Goal: Use online tool/utility: Utilize a website feature to perform a specific function

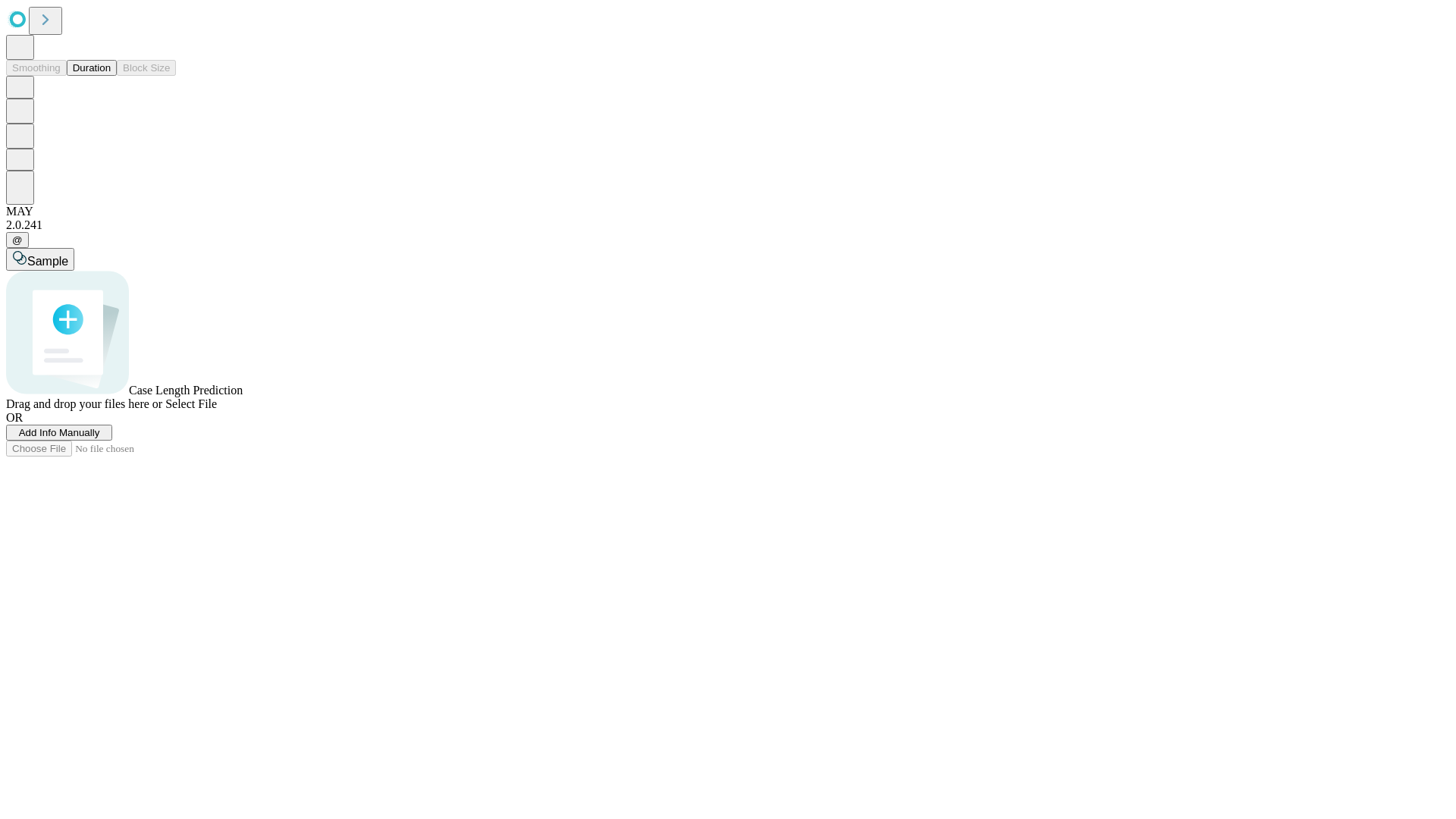
click at [111, 75] on button "Duration" at bounding box center [91, 68] width 50 height 16
click at [217, 410] on span "Select File" at bounding box center [192, 403] width 52 height 13
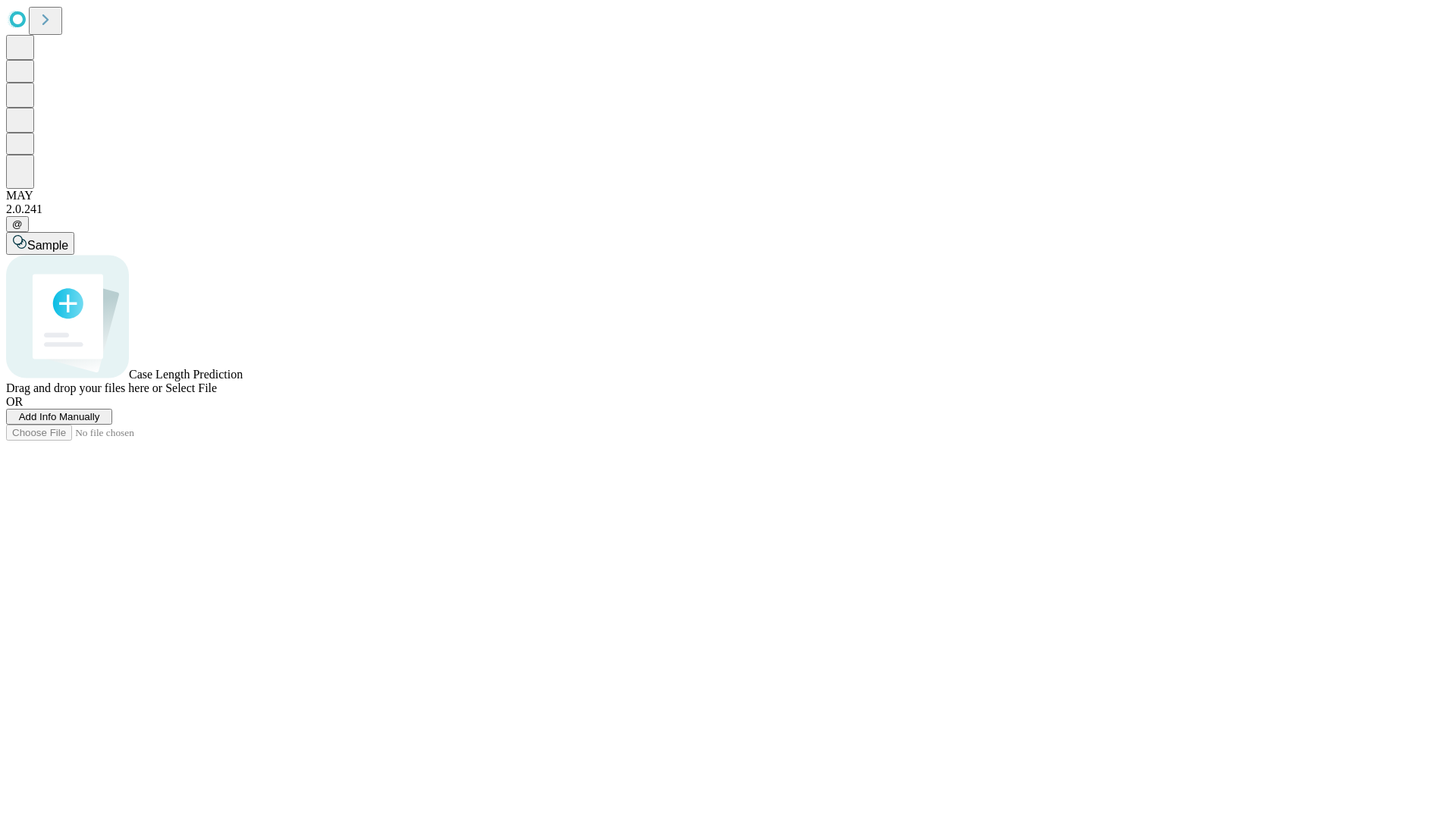
click at [217, 394] on span "Select File" at bounding box center [192, 387] width 52 height 13
